Goal: Task Accomplishment & Management: Manage account settings

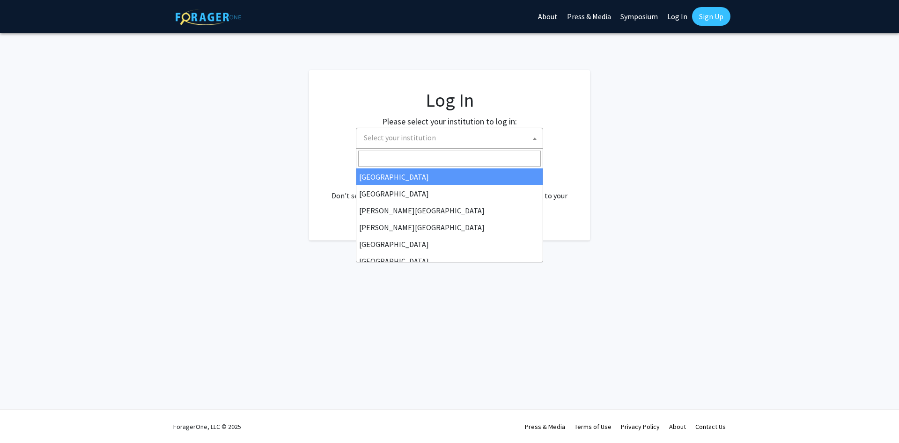
click at [409, 137] on span "Select your institution" at bounding box center [400, 137] width 72 height 9
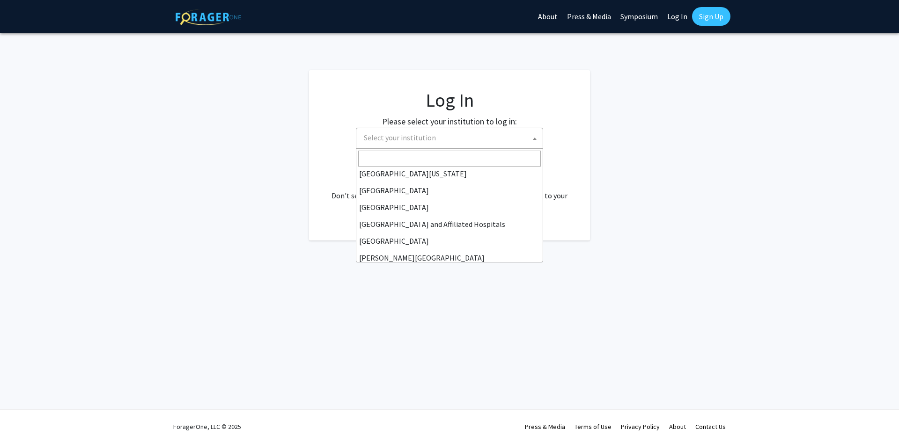
scroll to position [47, 0]
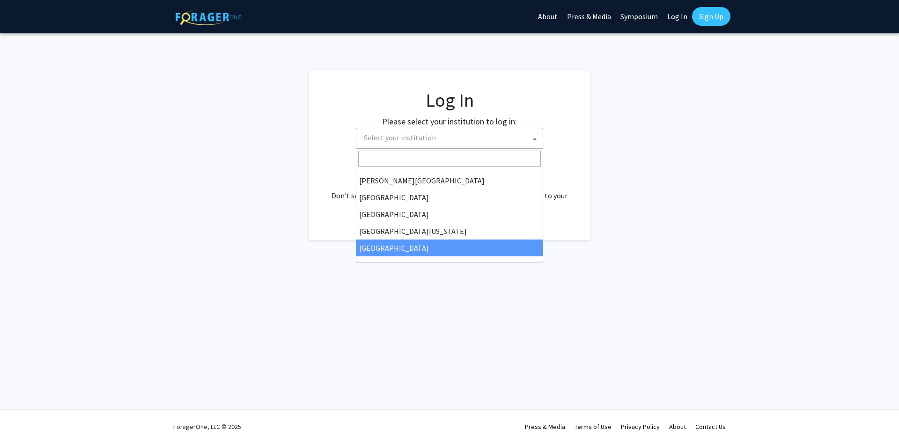
select select "12"
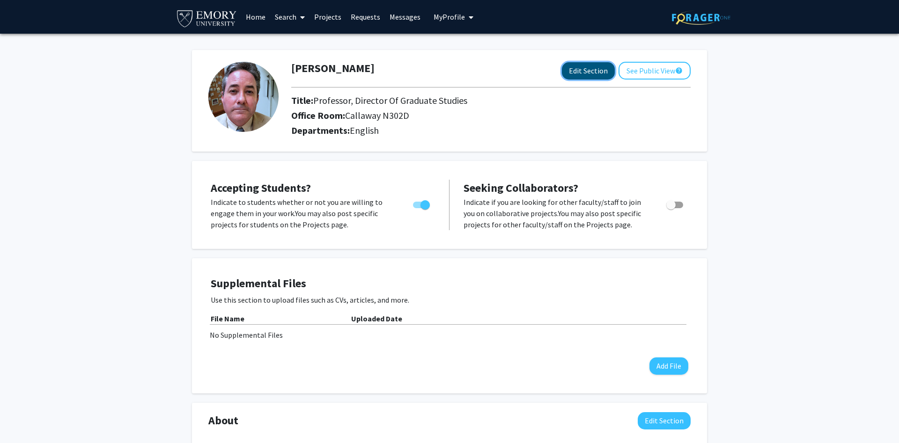
click at [585, 71] on button "Edit Section" at bounding box center [588, 70] width 53 height 17
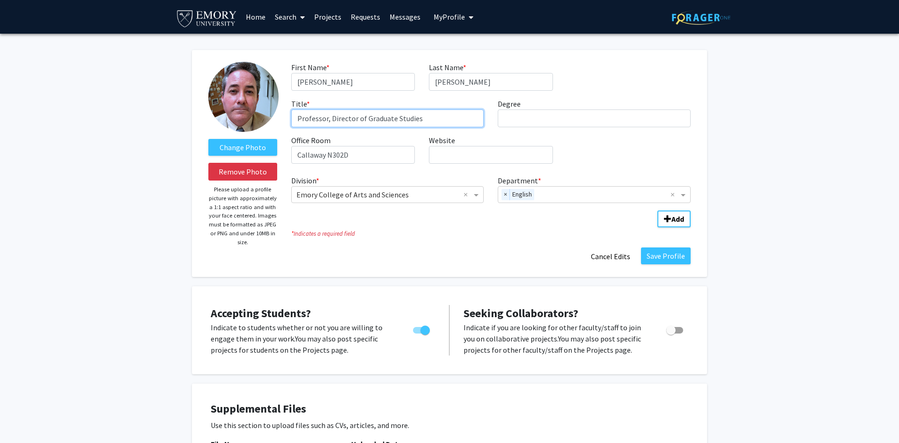
click at [436, 118] on input "Professor, Director of Graduate Studies" at bounding box center [387, 119] width 193 height 18
type input "Professor of English"
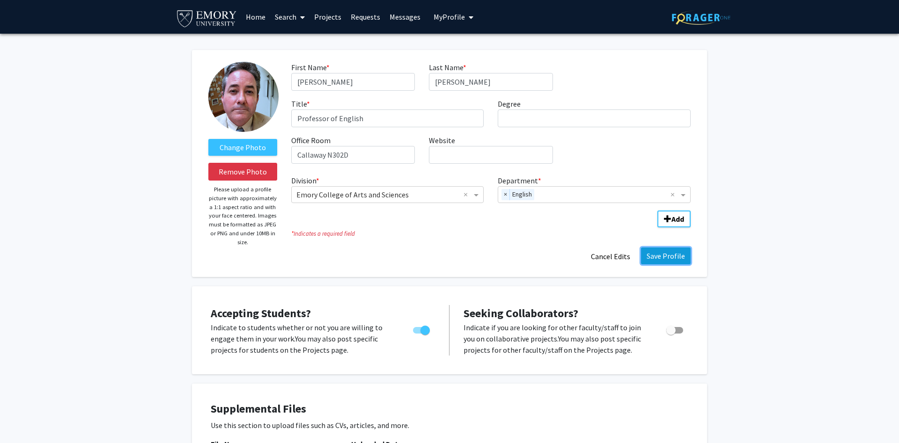
click at [674, 250] on button "Save Profile" at bounding box center [666, 256] width 50 height 17
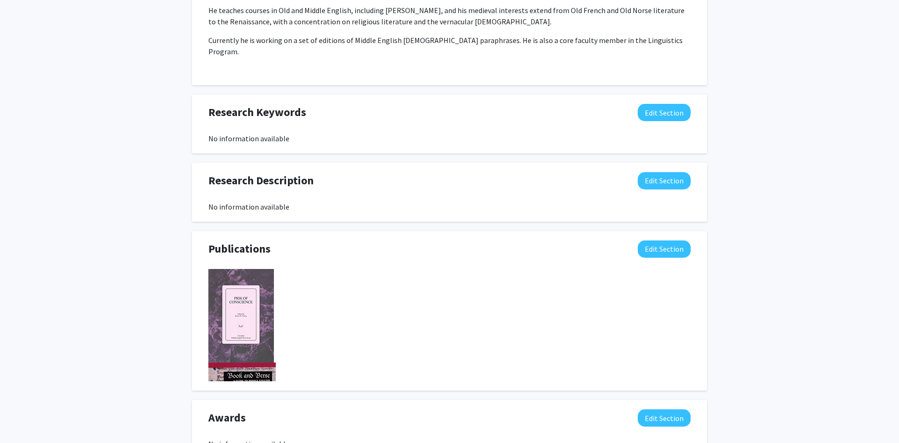
scroll to position [529, 0]
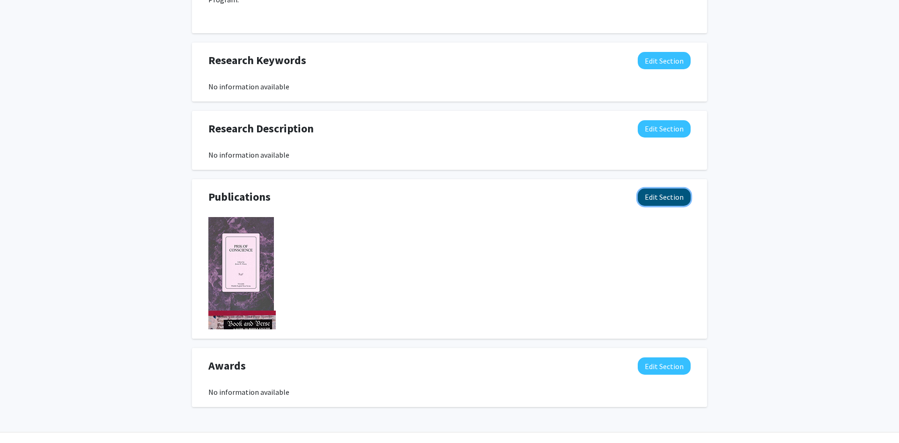
click at [670, 189] on button "Edit Section" at bounding box center [664, 197] width 53 height 17
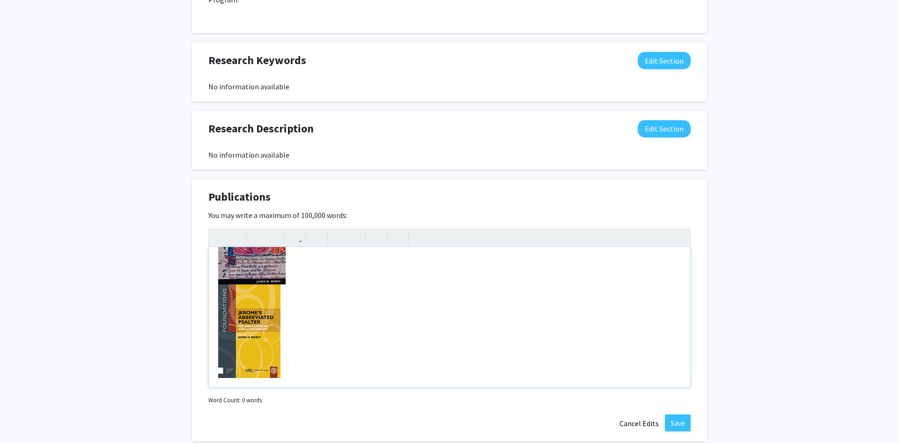
scroll to position [0, 0]
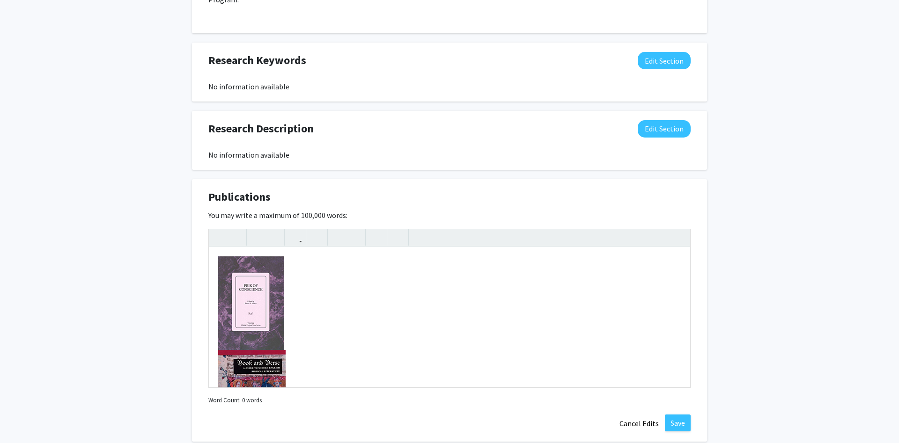
click at [724, 282] on div "[PERSON_NAME] Edit Section See Public View help Title: Professor Of English Off…" at bounding box center [449, 22] width 899 height 1037
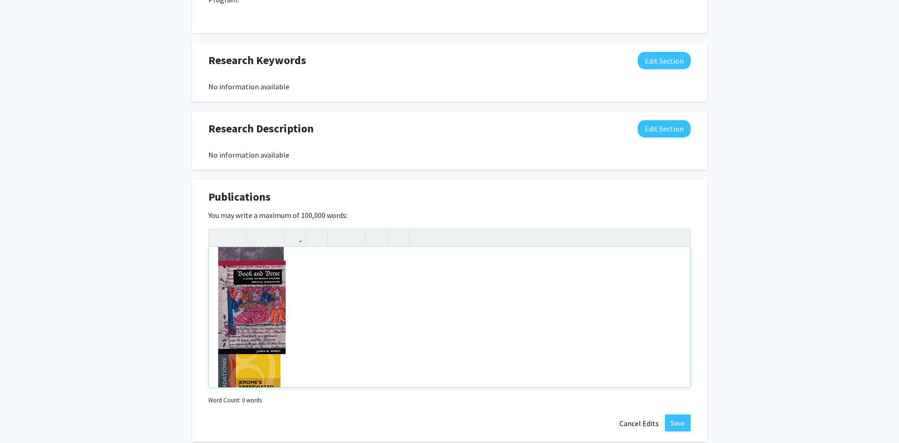
scroll to position [159, 0]
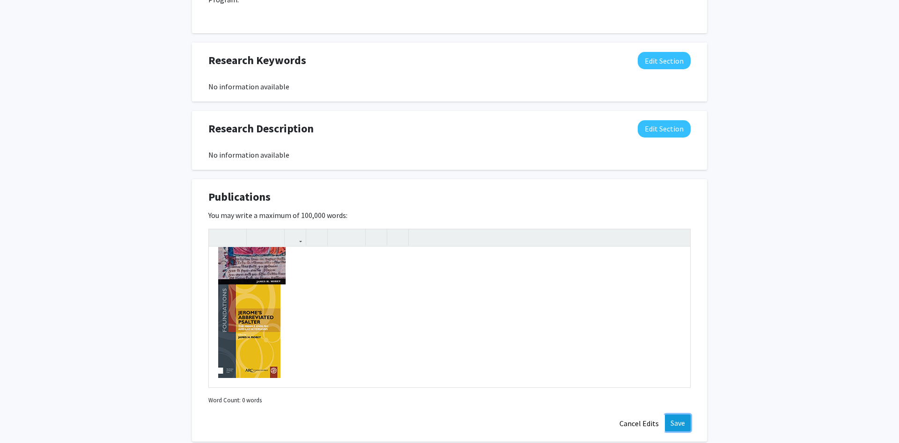
click at [683, 415] on button "Save" at bounding box center [678, 423] width 26 height 17
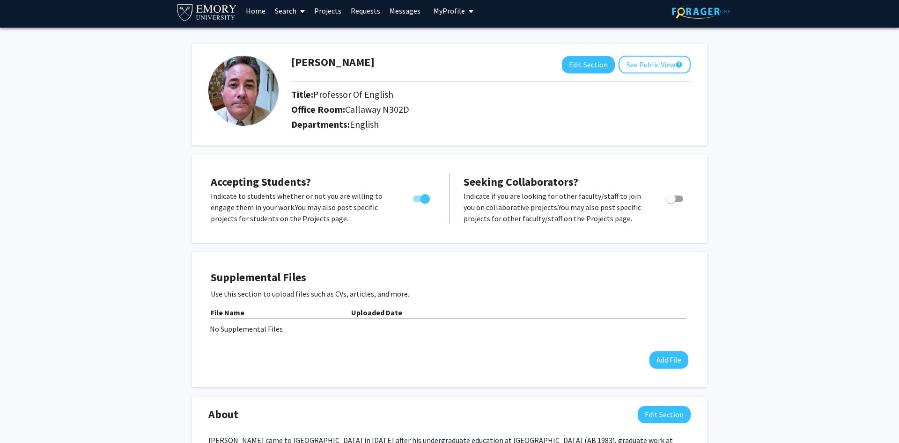
scroll to position [0, 0]
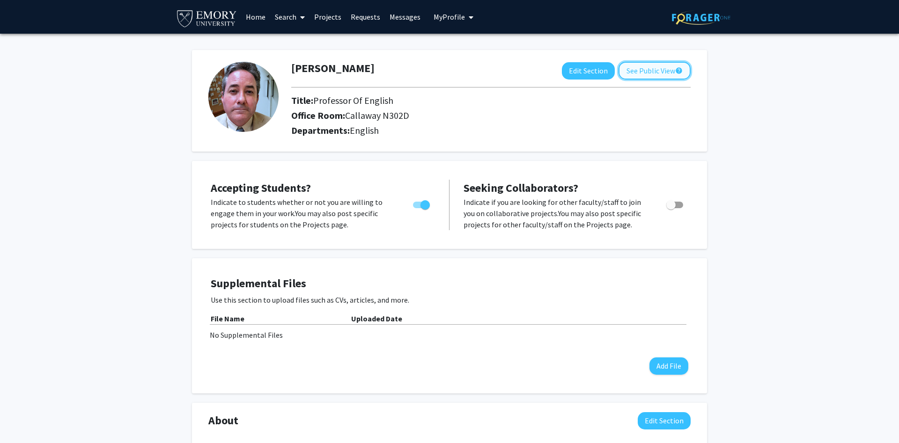
click at [644, 73] on button "See Public View help" at bounding box center [654, 71] width 72 height 18
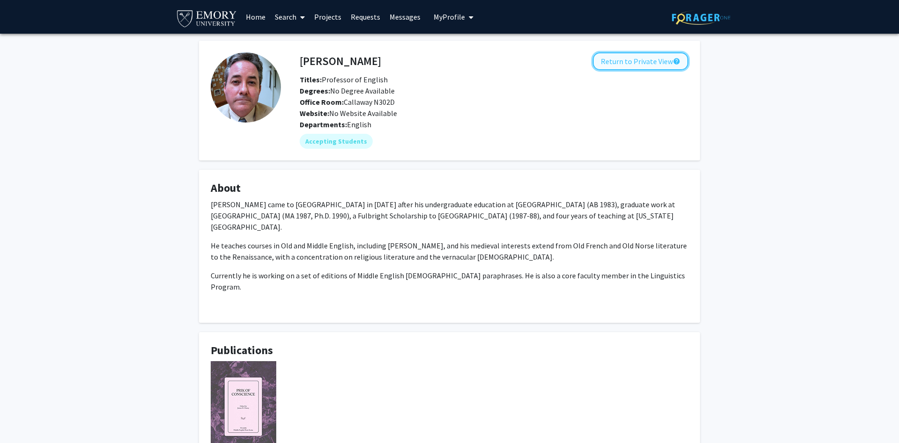
click at [653, 61] on button "Return to Private View help" at bounding box center [641, 61] width 96 height 18
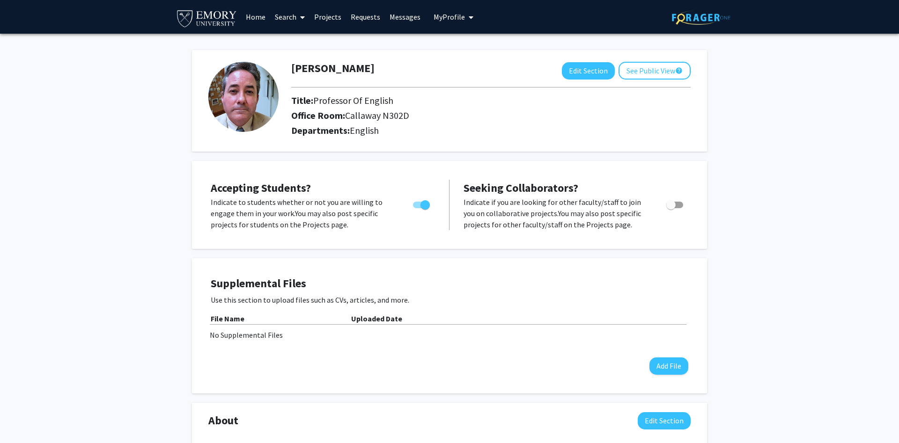
click at [457, 16] on span "My Profile" at bounding box center [449, 16] width 31 height 9
click at [451, 87] on link "Log Out" at bounding box center [482, 86] width 84 height 11
